Goal: Use online tool/utility: Utilize a website feature to perform a specific function

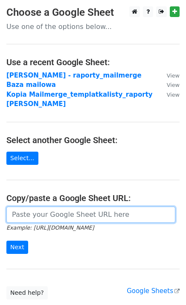
click at [47, 210] on input "url" at bounding box center [90, 215] width 169 height 16
paste input "BP Techem Lukasz.Brzostek@techem.com.pl M2K, KMS m.szuba85@gmail.com, s.gozdzik…"
type input "BP Techem Lukasz.Brzostek@techem.com.pl M2K, KMS m.szuba85@gmail.com, s.gozdzik…"
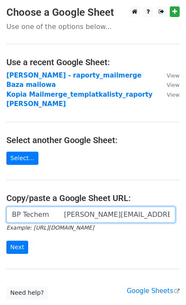
scroll to position [0, 537]
click at [81, 207] on input "BP Techem Lukasz.Brzostek@techem.com.pl M2K, KMS m.szuba85@gmail.com, s.gozdzik…" at bounding box center [90, 215] width 169 height 16
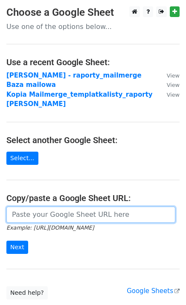
scroll to position [0, 0]
paste input "https://docs.google.com/spreadsheets/d/14oYtS4kzq0CbE8wol2yDmCzLSc-XHRs4iGet5ph…"
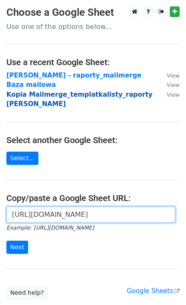
scroll to position [0, 187]
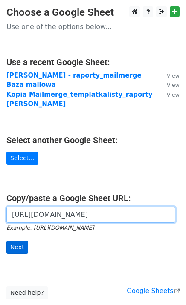
type input "https://docs.google.com/spreadsheets/d/14oYtS4kzq0CbE8wol2yDmCzLSc-XHRs4iGet5ph…"
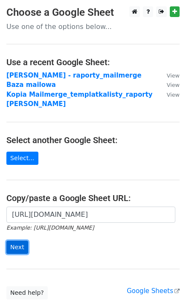
click at [19, 241] on input "Next" at bounding box center [17, 247] width 22 height 13
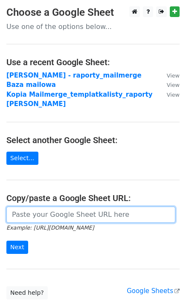
click at [56, 207] on input "url" at bounding box center [90, 215] width 169 height 16
paste input "[URL][DOMAIN_NAME]"
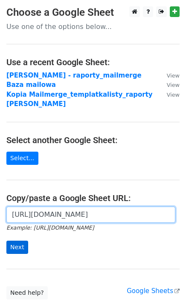
type input "[URL][DOMAIN_NAME]"
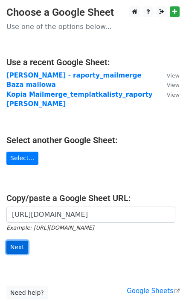
click at [20, 241] on input "Next" at bounding box center [17, 247] width 22 height 13
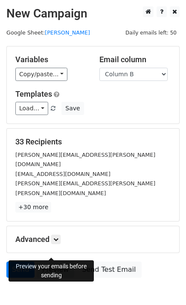
click at [54, 262] on link "Preview" at bounding box center [55, 270] width 37 height 16
